Goal: Information Seeking & Learning: Learn about a topic

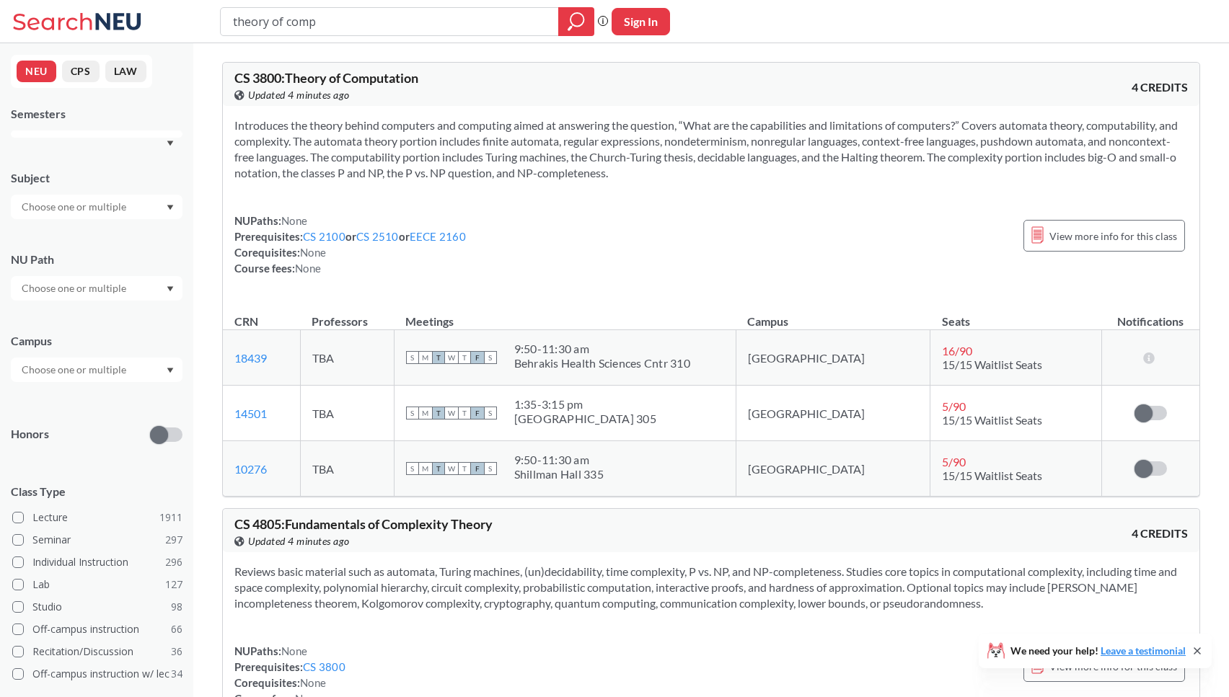
click at [119, 213] on div at bounding box center [97, 207] width 172 height 25
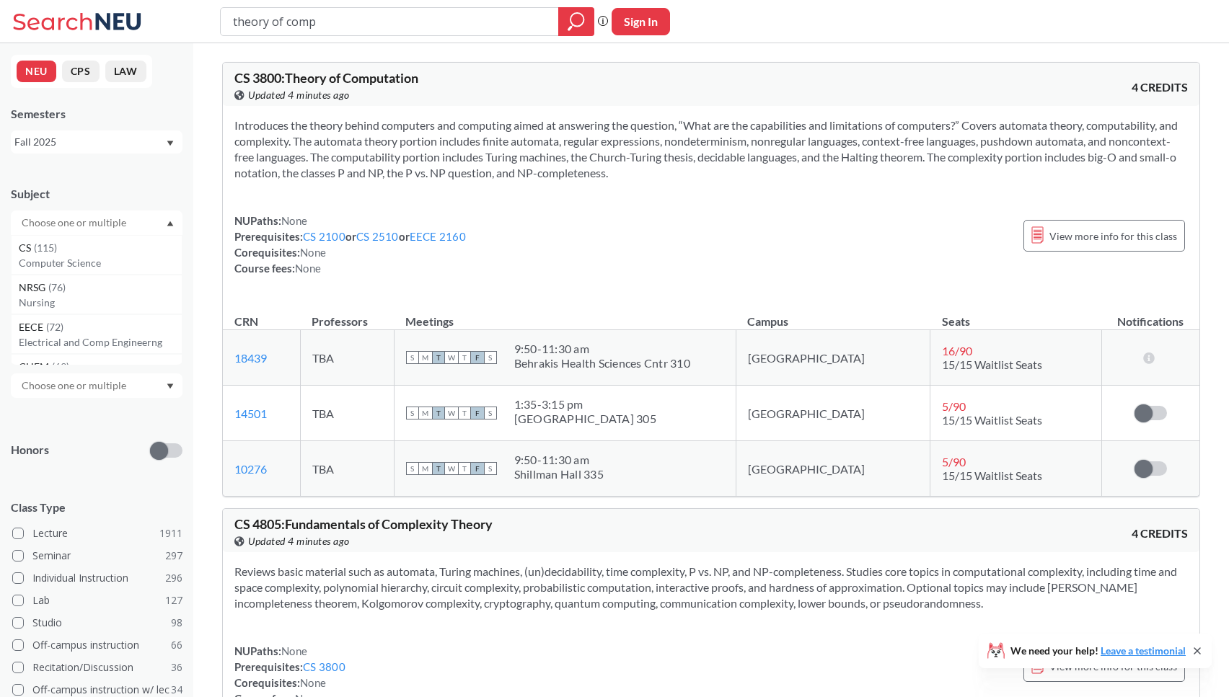
click at [125, 194] on div "Subject" at bounding box center [97, 194] width 172 height 16
click at [84, 297] on input "text" at bounding box center [74, 301] width 121 height 17
click at [87, 417] on span "Interpreting Culture" at bounding box center [66, 414] width 94 height 16
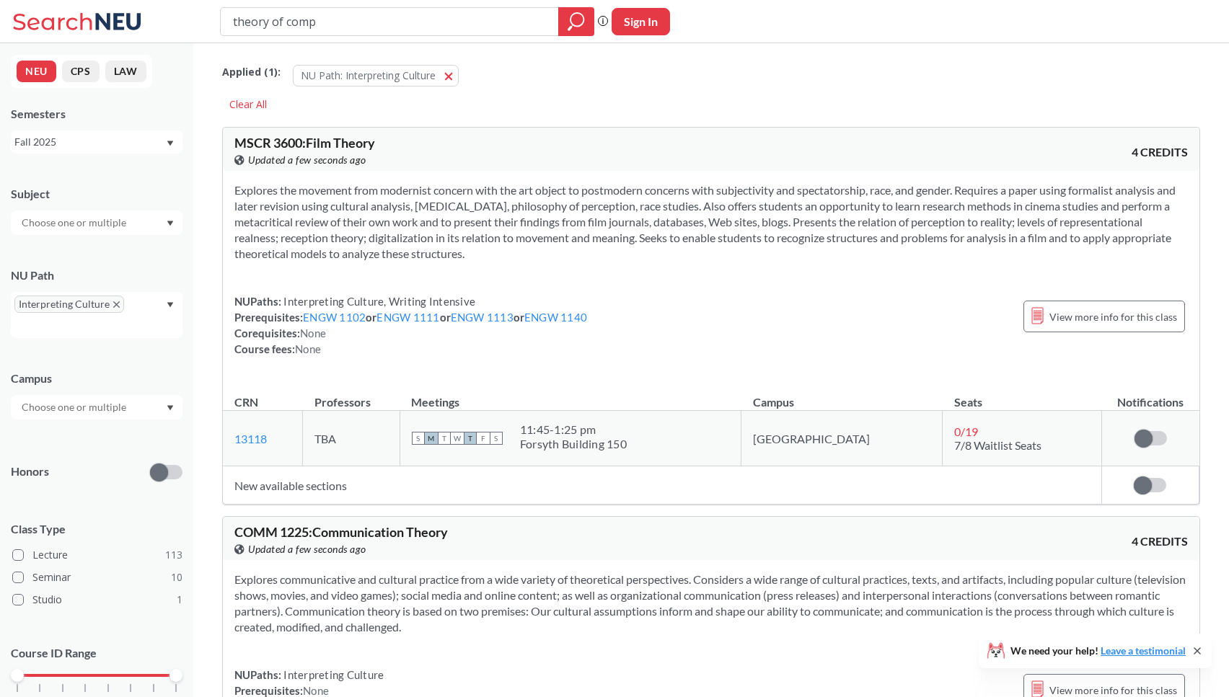
click at [117, 412] on input "text" at bounding box center [74, 407] width 121 height 17
click at [75, 479] on div "Online ( 12 )" at bounding box center [100, 480] width 163 height 16
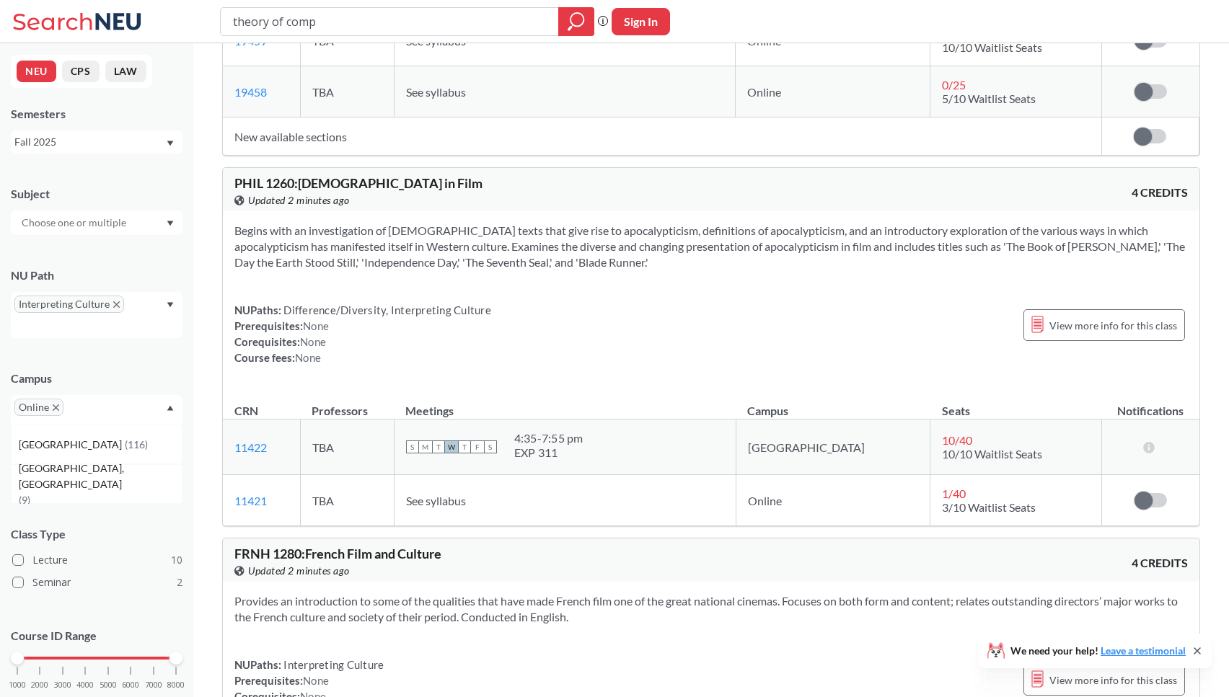
scroll to position [1750, 0]
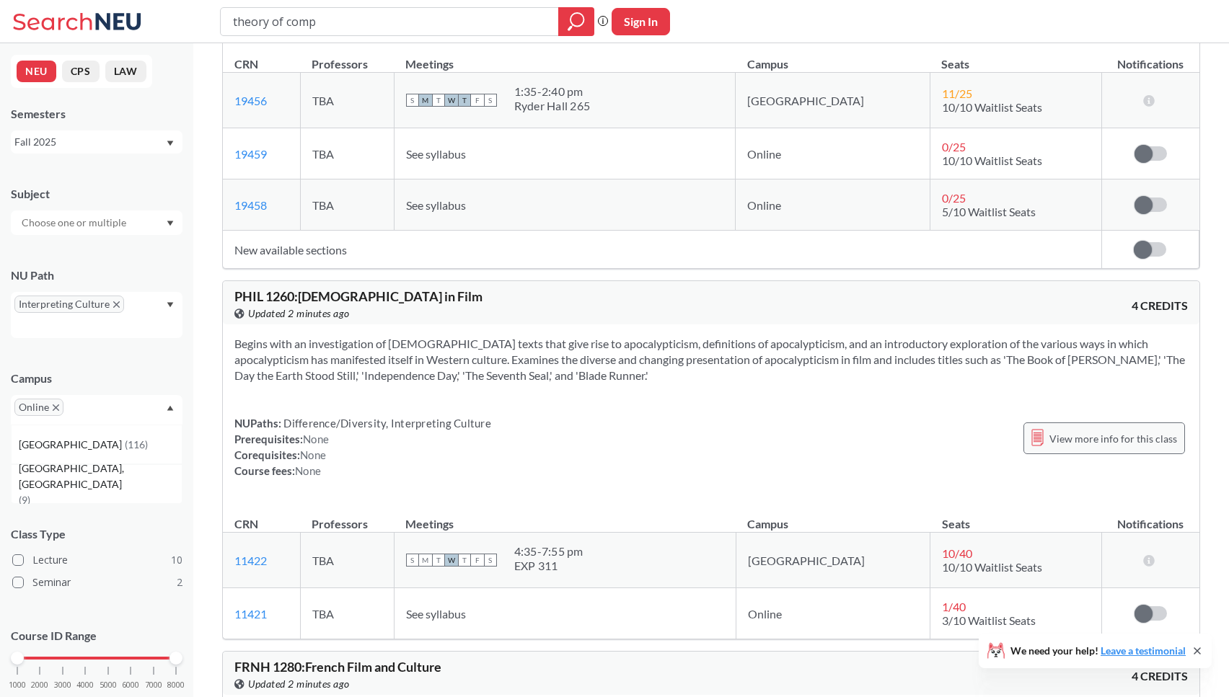
click at [1051, 433] on div "View more info for this class" at bounding box center [1104, 439] width 162 height 32
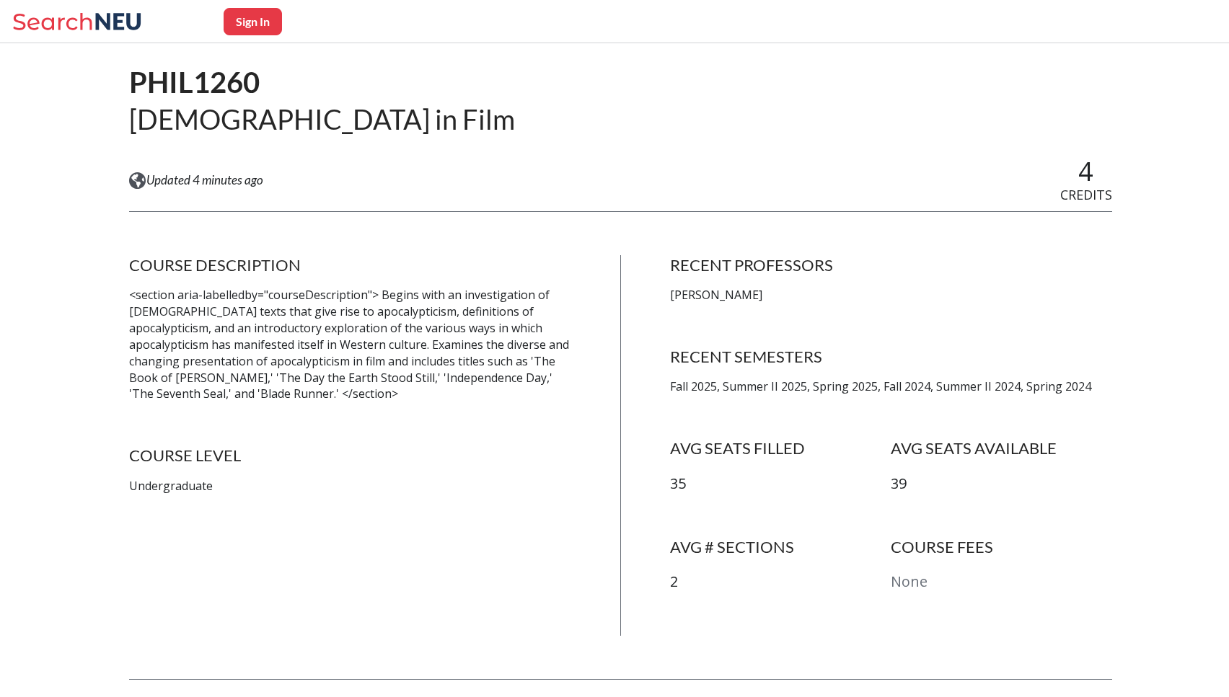
scroll to position [133, 0]
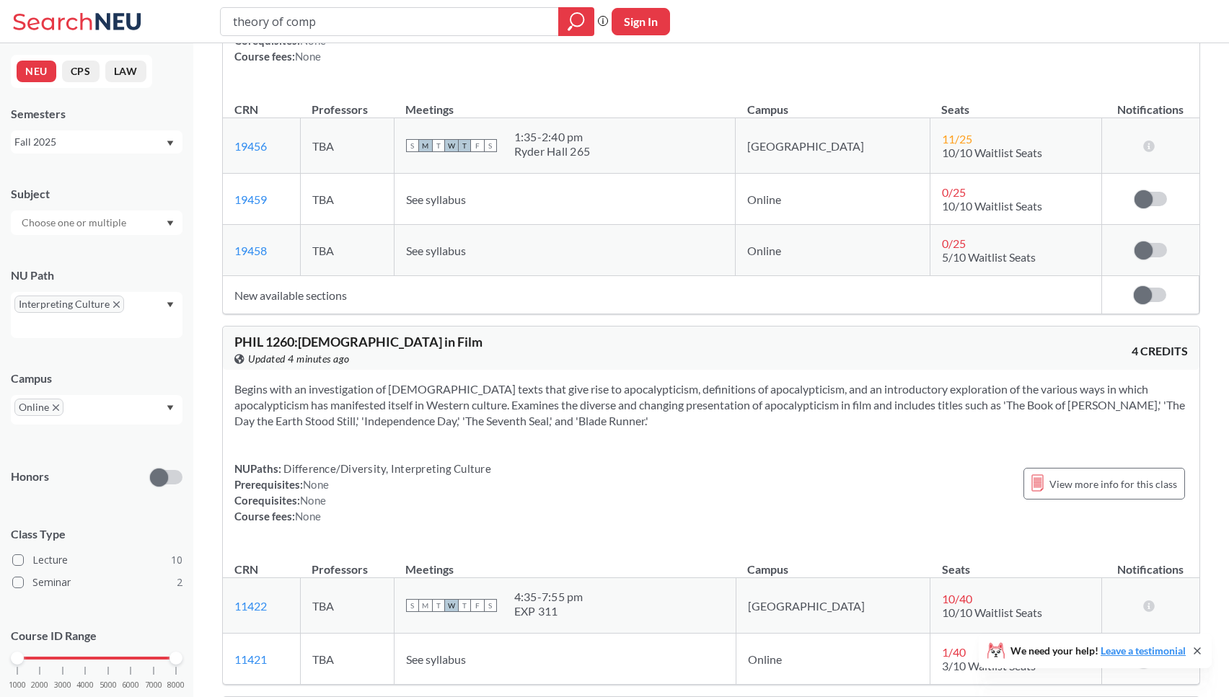
scroll to position [1706, 0]
drag, startPoint x: 317, startPoint y: 19, endPoint x: 150, endPoint y: 8, distance: 167.6
click at [149, 8] on div "theory of comp Phrase search guarantees the exact search appears in the results…" at bounding box center [614, 21] width 1229 height 43
type input "software engineering"
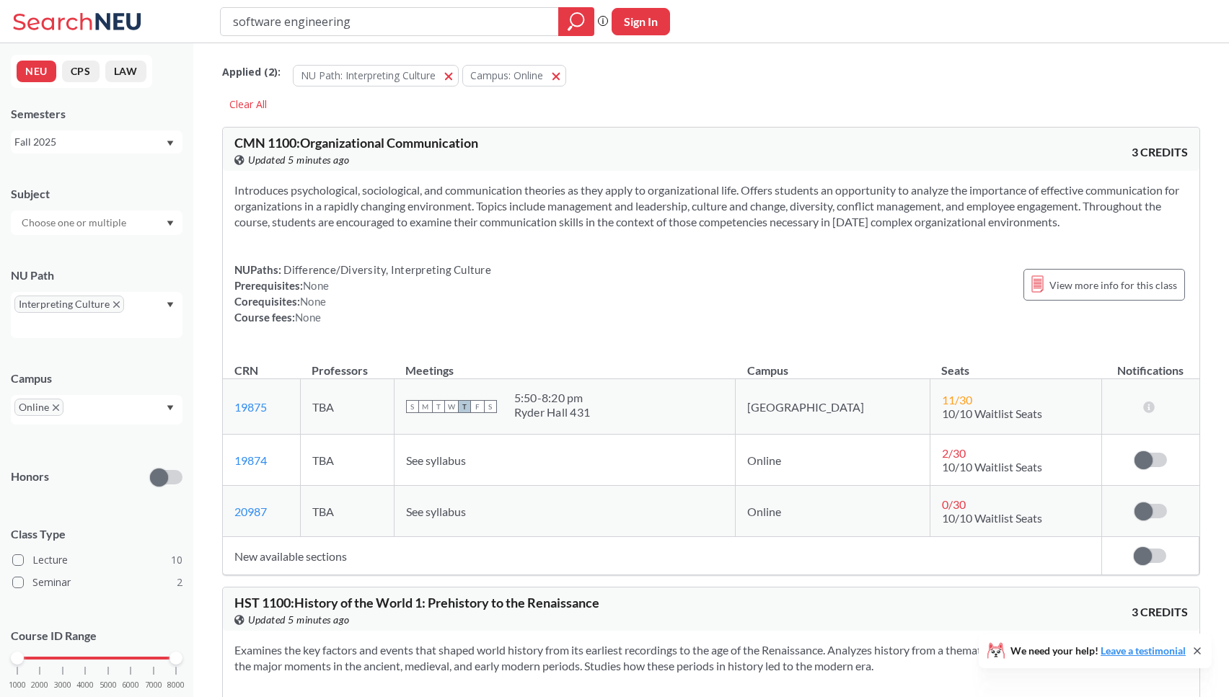
click at [441, 71] on button "NU Path: Interpreting Culture Interpreting Culture" at bounding box center [376, 76] width 166 height 22
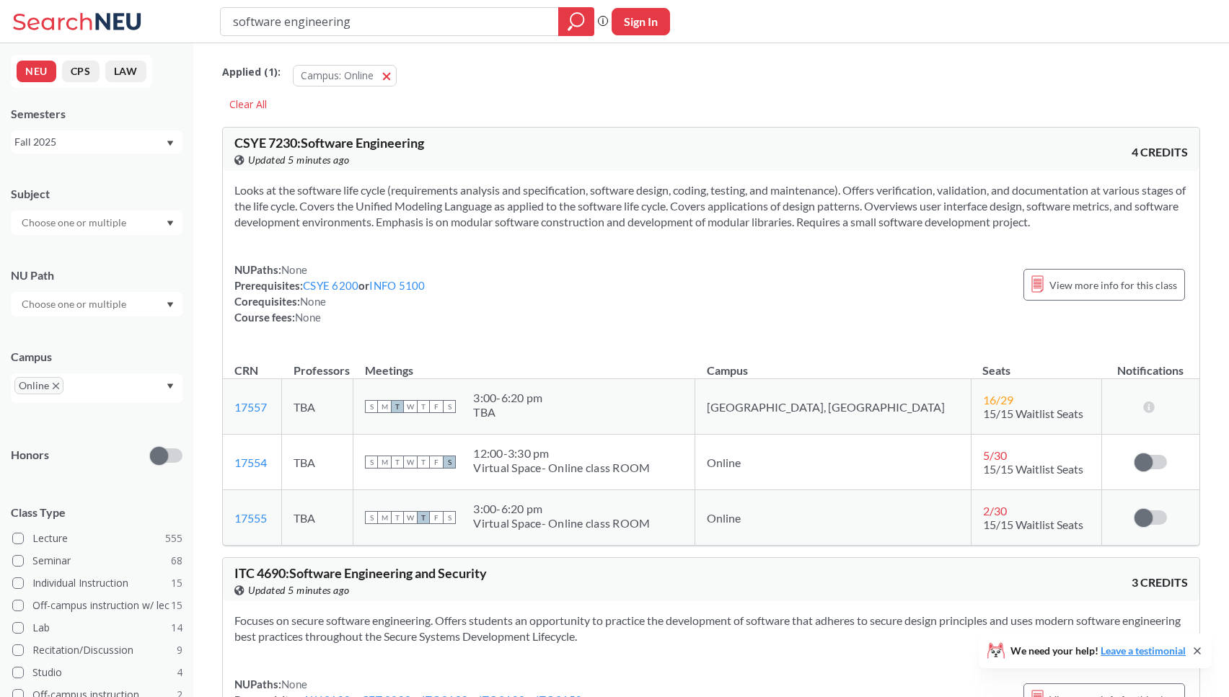
click at [389, 74] on button "Campus: Online Online" at bounding box center [345, 76] width 104 height 22
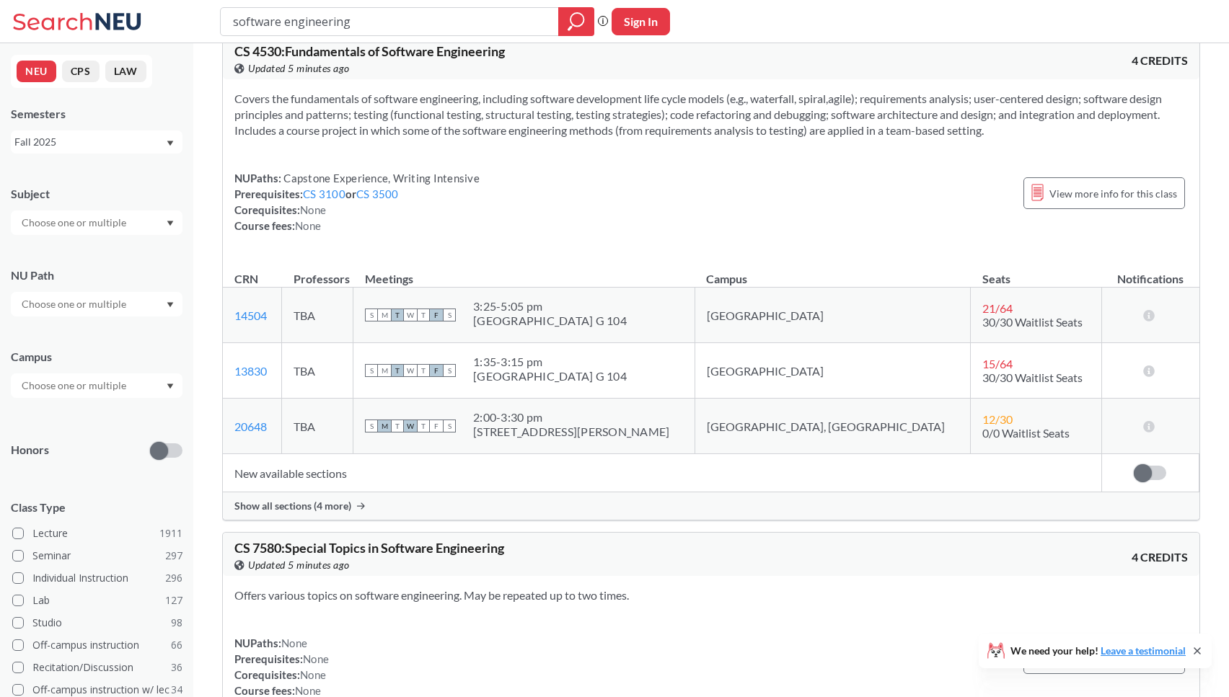
scroll to position [1622, 0]
click at [354, 505] on div "Show all sections (4 more)" at bounding box center [711, 503] width 976 height 27
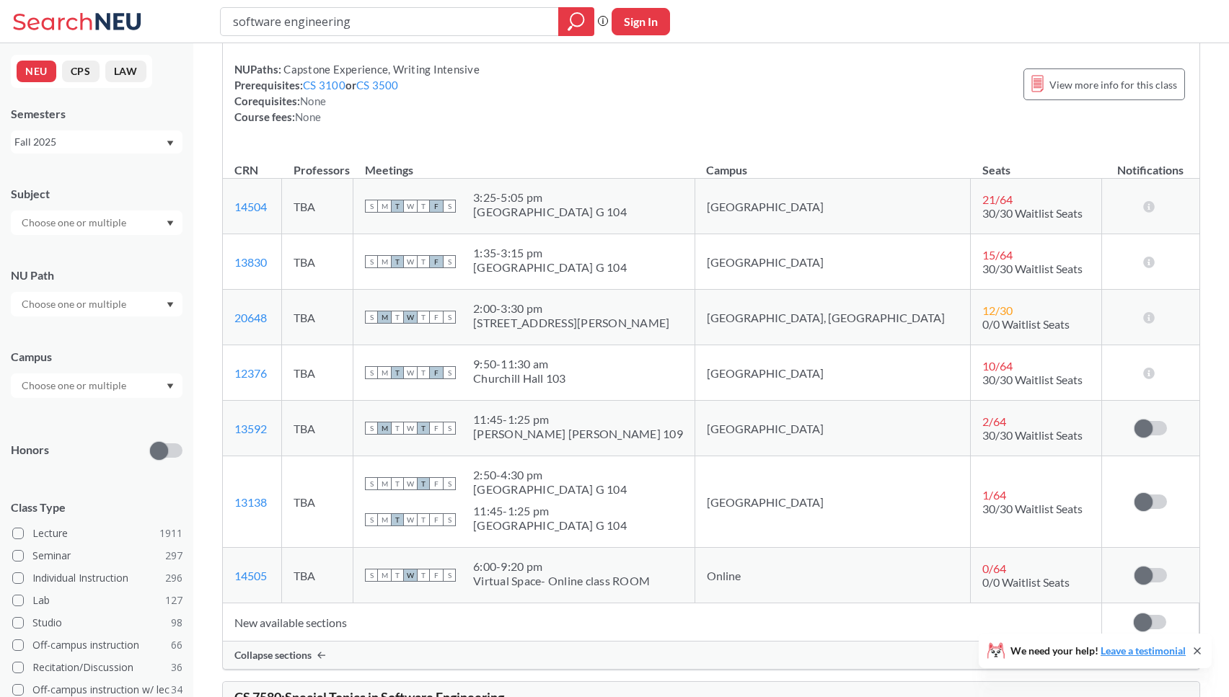
scroll to position [1715, 0]
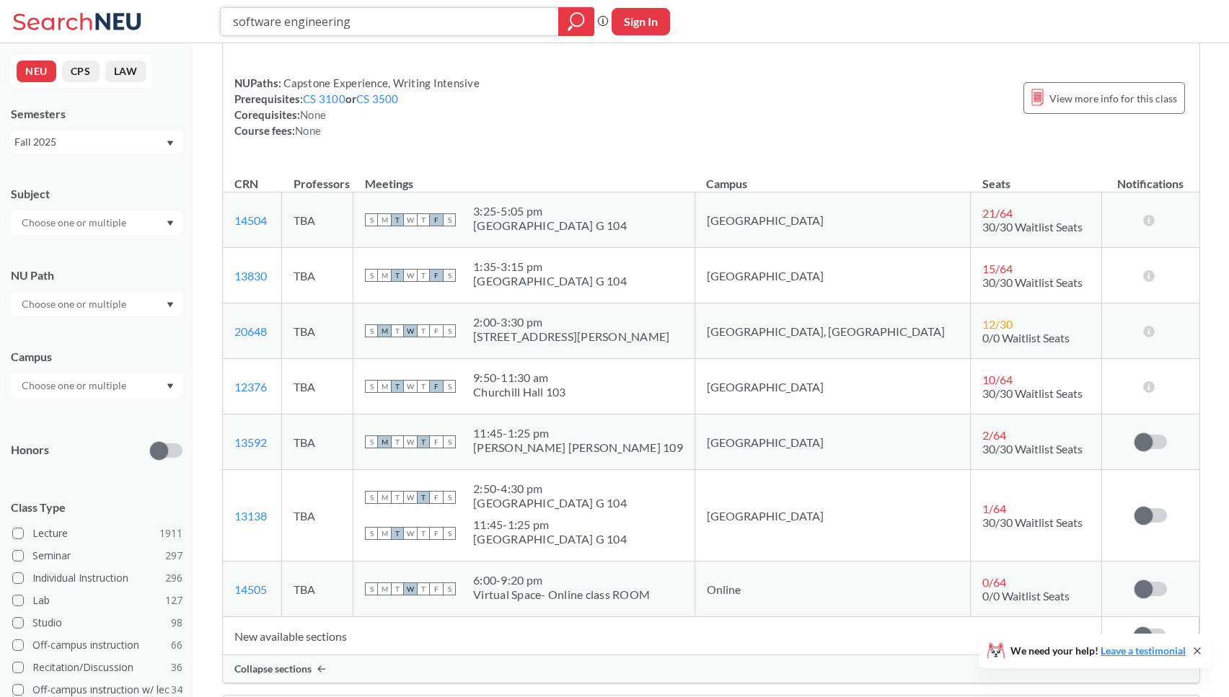
drag, startPoint x: 375, startPoint y: 19, endPoint x: 237, endPoint y: 20, distance: 137.7
click at [237, 20] on input "software engineering" at bounding box center [389, 21] width 317 height 25
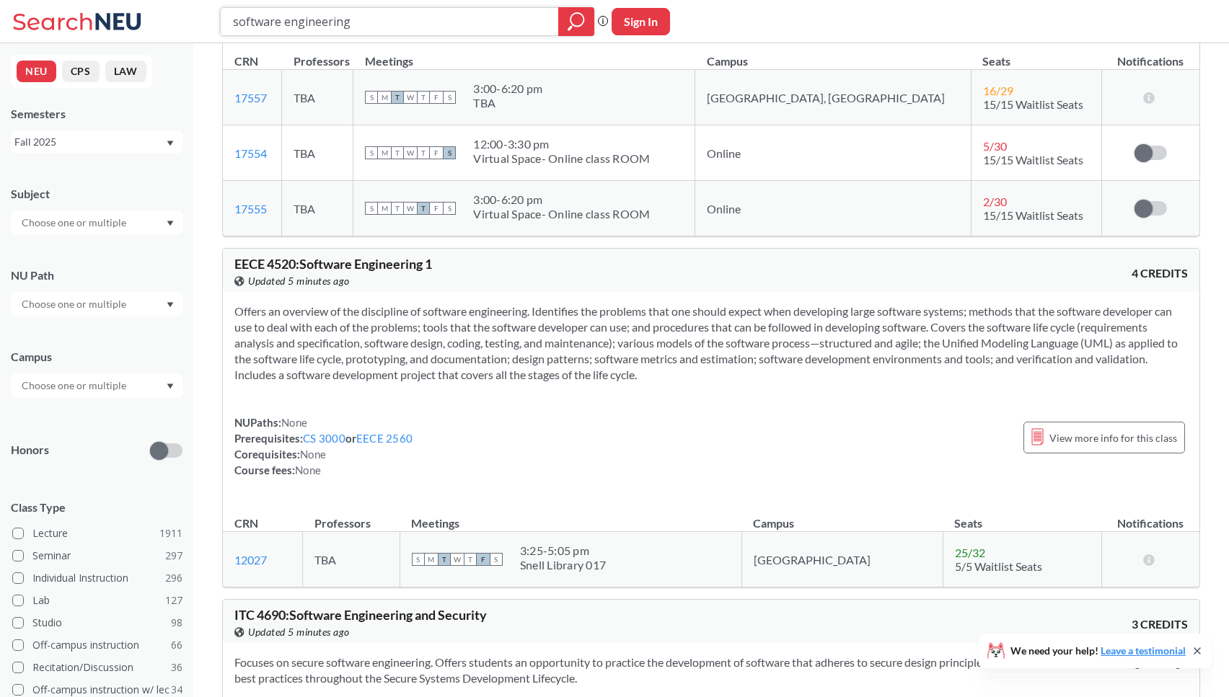
scroll to position [198, 0]
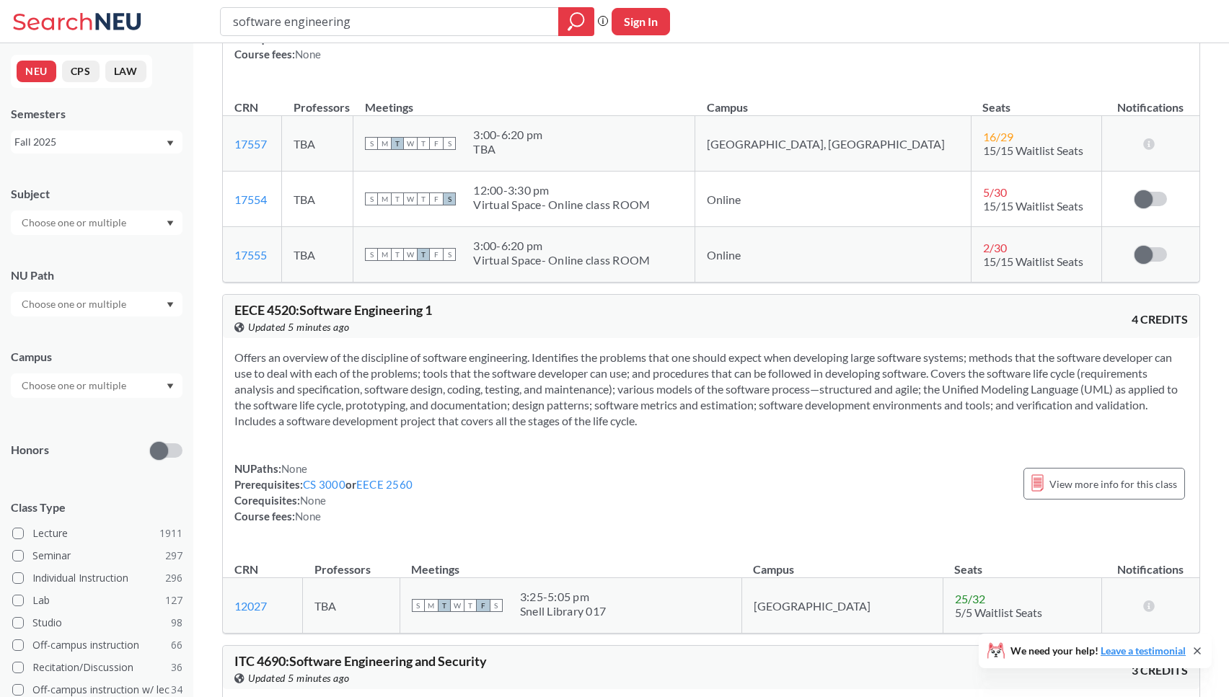
click at [376, 35] on div "software engineering" at bounding box center [407, 21] width 374 height 29
drag, startPoint x: 330, startPoint y: 22, endPoint x: 154, endPoint y: 17, distance: 176.0
click at [154, 17] on div "software engineering Phrase search guarantees the exact search appears in the r…" at bounding box center [614, 21] width 1229 height 43
type input "g"
click at [105, 300] on input "text" at bounding box center [74, 304] width 121 height 17
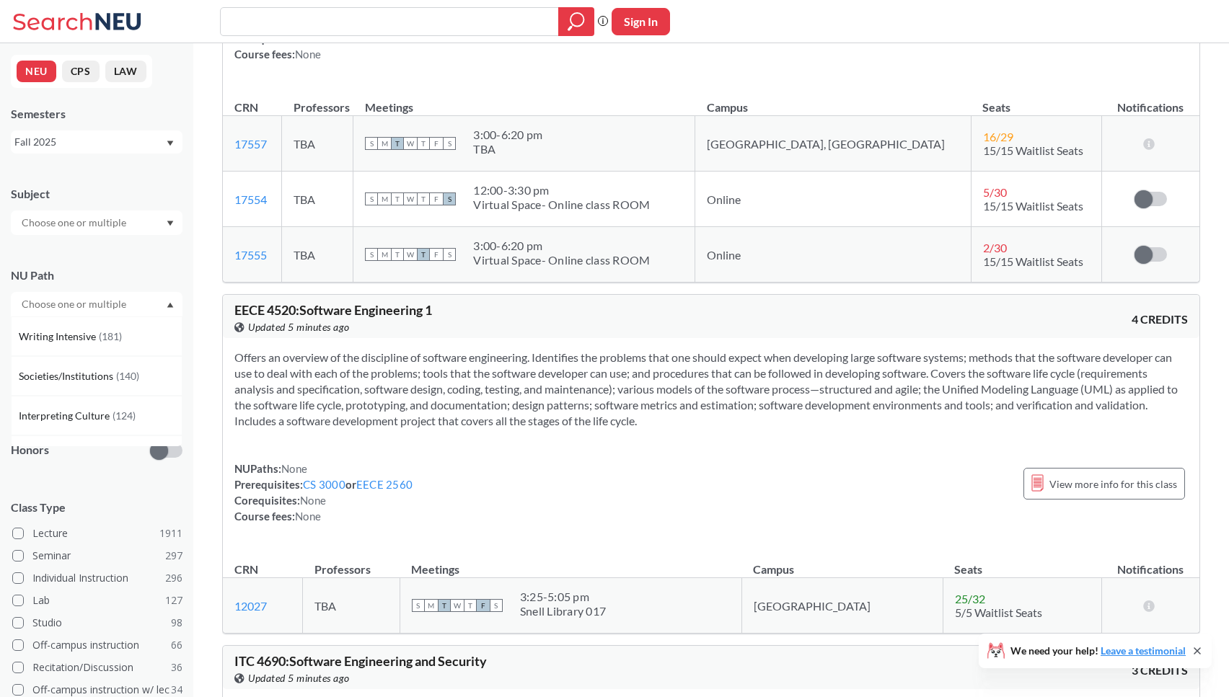
click at [90, 404] on div "Interpreting Culture ( 124 )" at bounding box center [97, 416] width 172 height 40
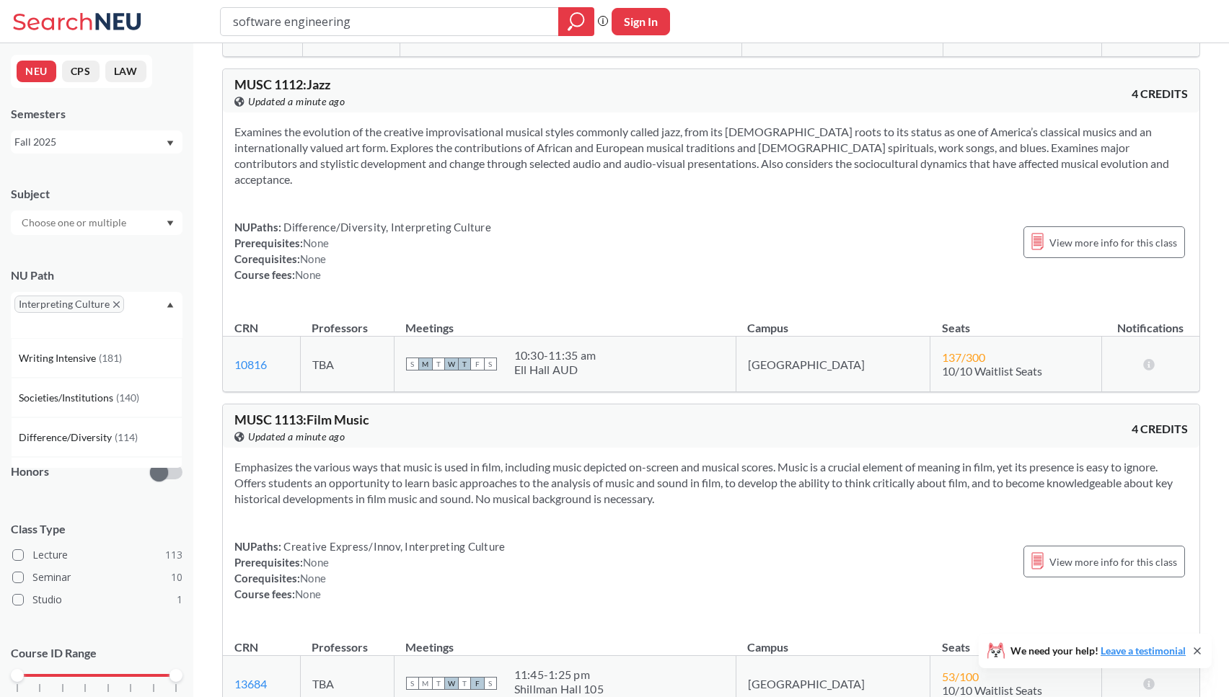
scroll to position [3952, 0]
click at [82, 480] on div "Honors" at bounding box center [97, 463] width 172 height 51
click at [99, 411] on input "text" at bounding box center [74, 407] width 121 height 17
click at [125, 442] on span "( 116 )" at bounding box center [136, 439] width 23 height 12
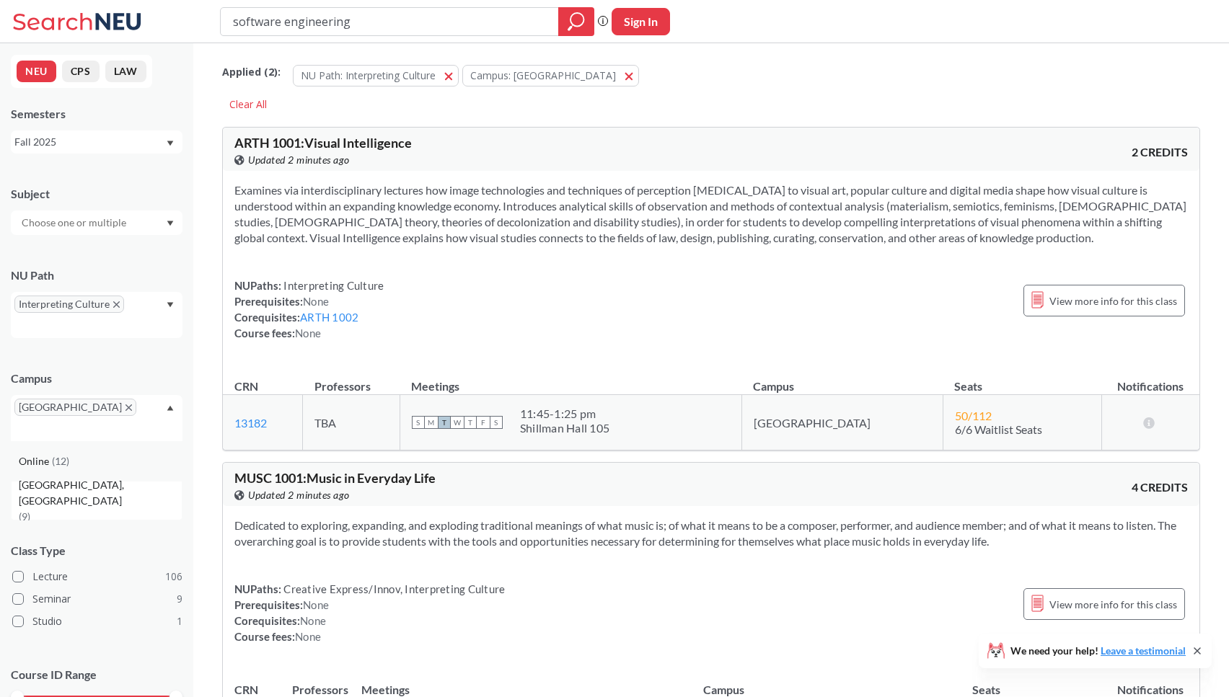
click at [71, 454] on div "Online ( 12 )" at bounding box center [100, 462] width 163 height 16
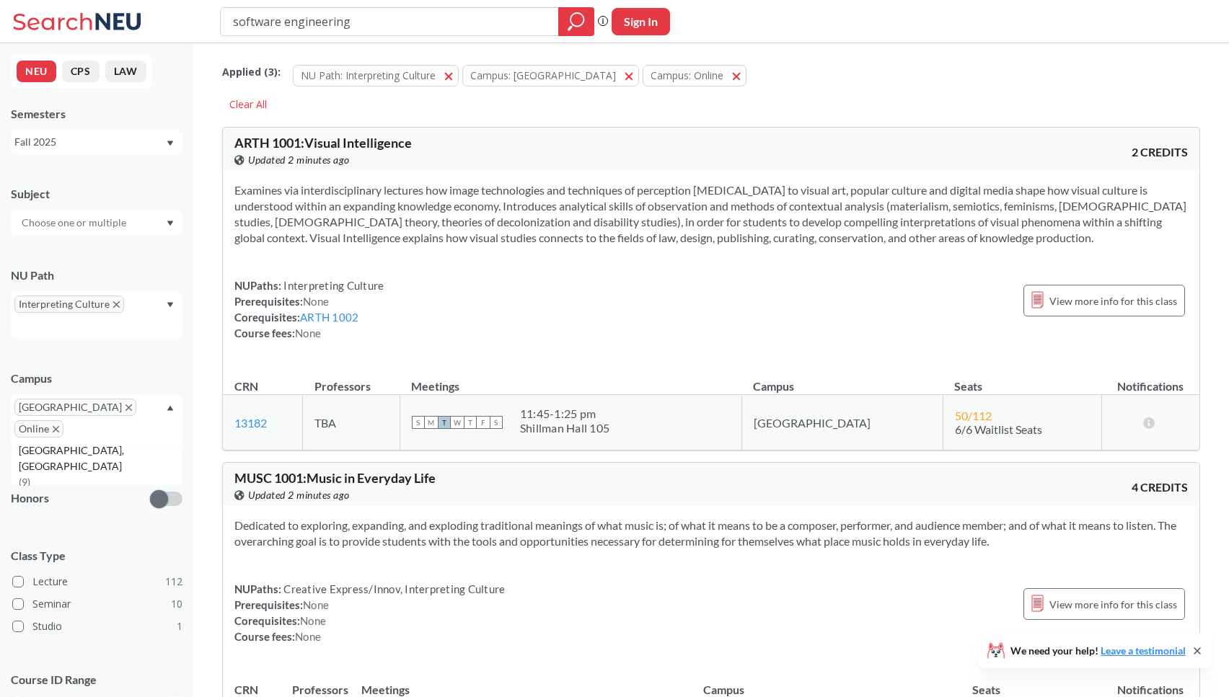
click at [579, 337] on div "NUPaths: Interpreting Culture Prerequisites: None Corequisites: ARTH 1002 Cours…" at bounding box center [710, 309] width 953 height 63
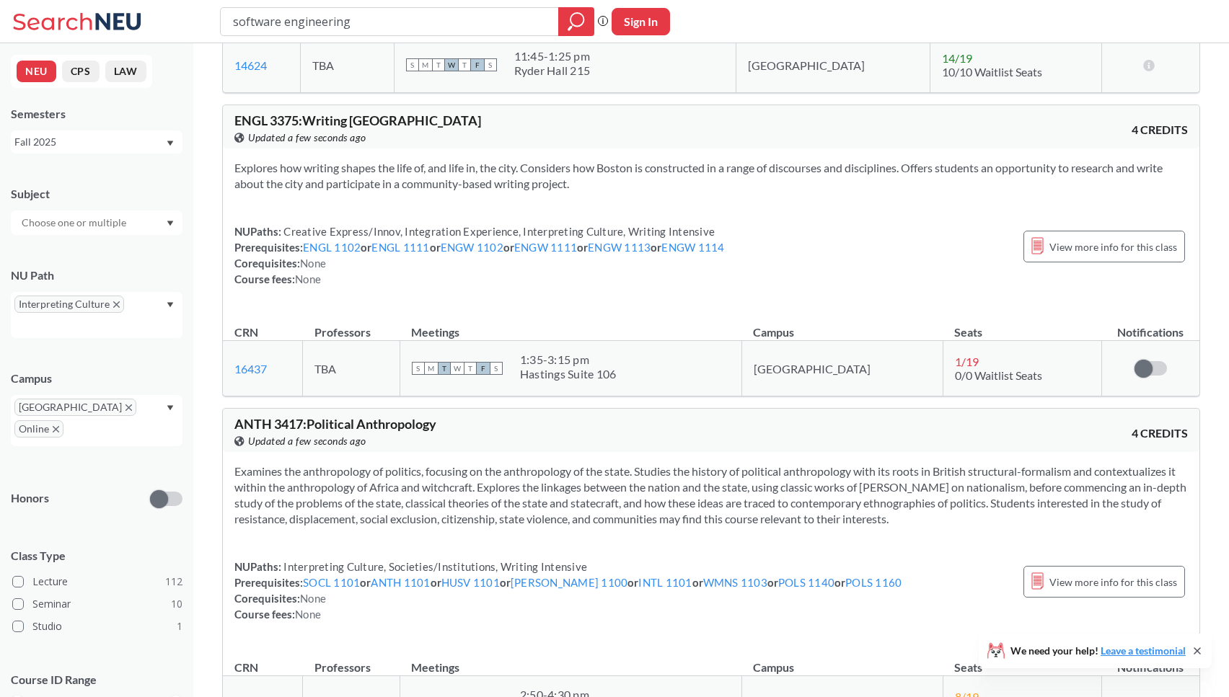
scroll to position [37951, 0]
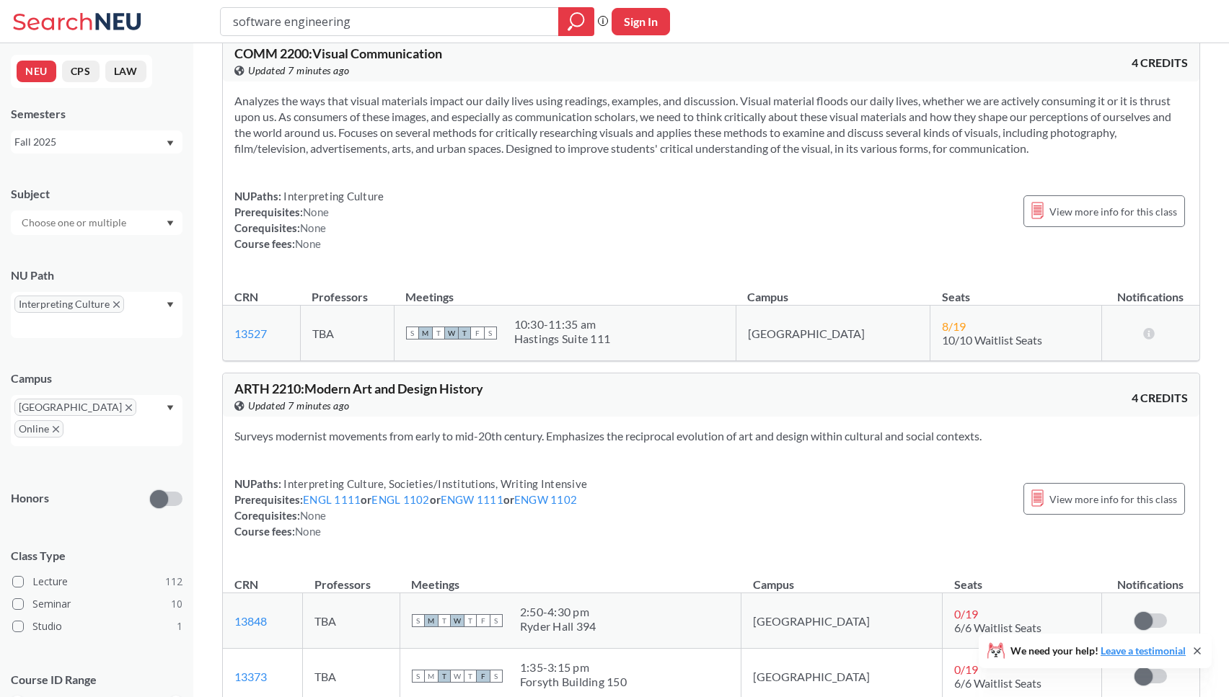
scroll to position [23450, 0]
